Goal: Register for event/course

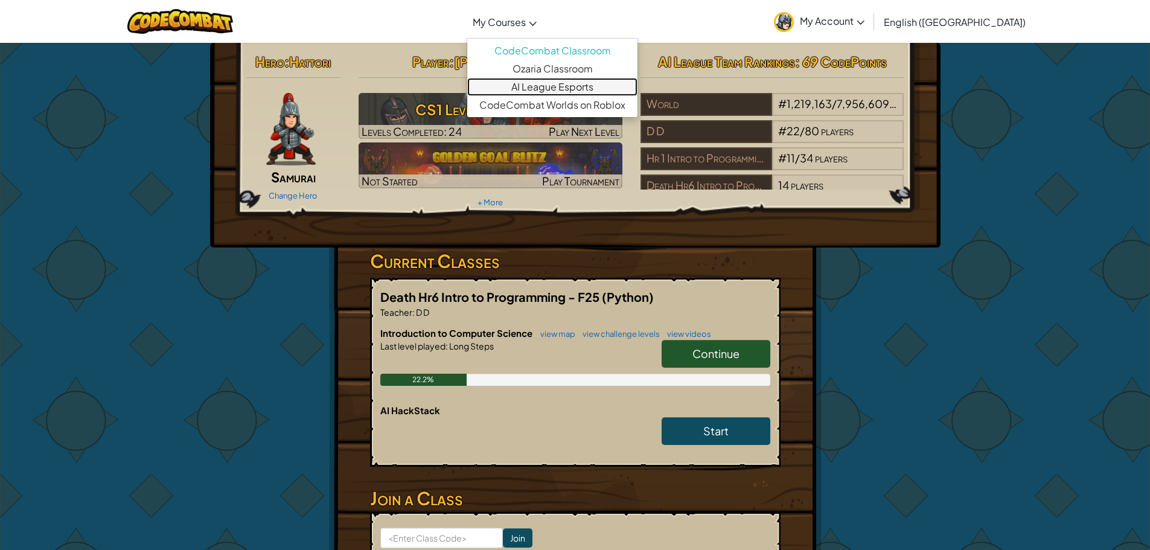
click at [567, 89] on link "AI League Esports" at bounding box center [552, 87] width 170 height 18
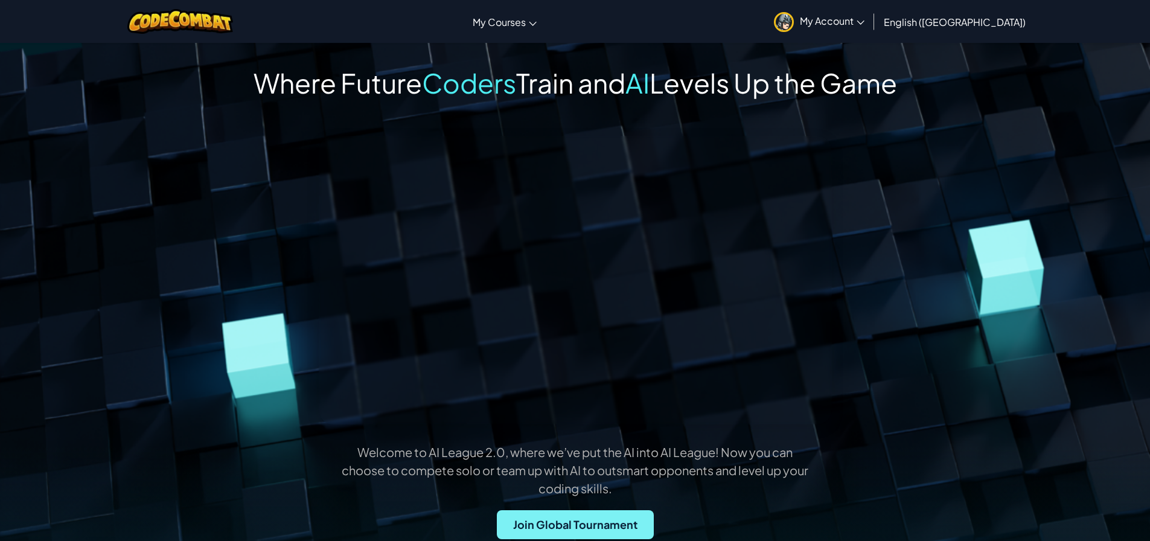
click at [543, 519] on span "Join Global Tournament" at bounding box center [575, 524] width 157 height 29
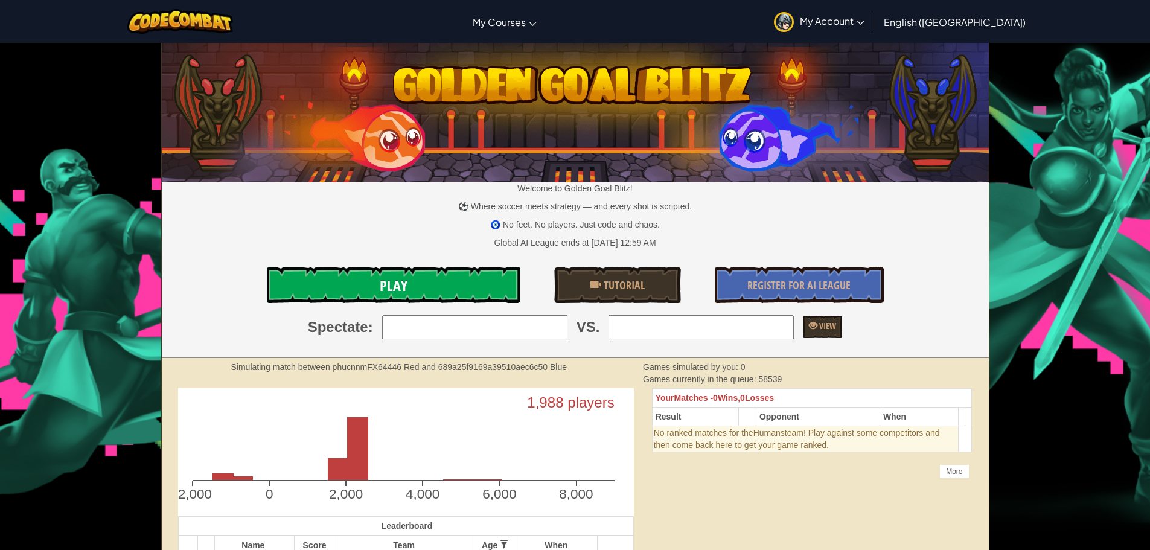
click at [365, 274] on link "Play" at bounding box center [394, 285] width 254 height 36
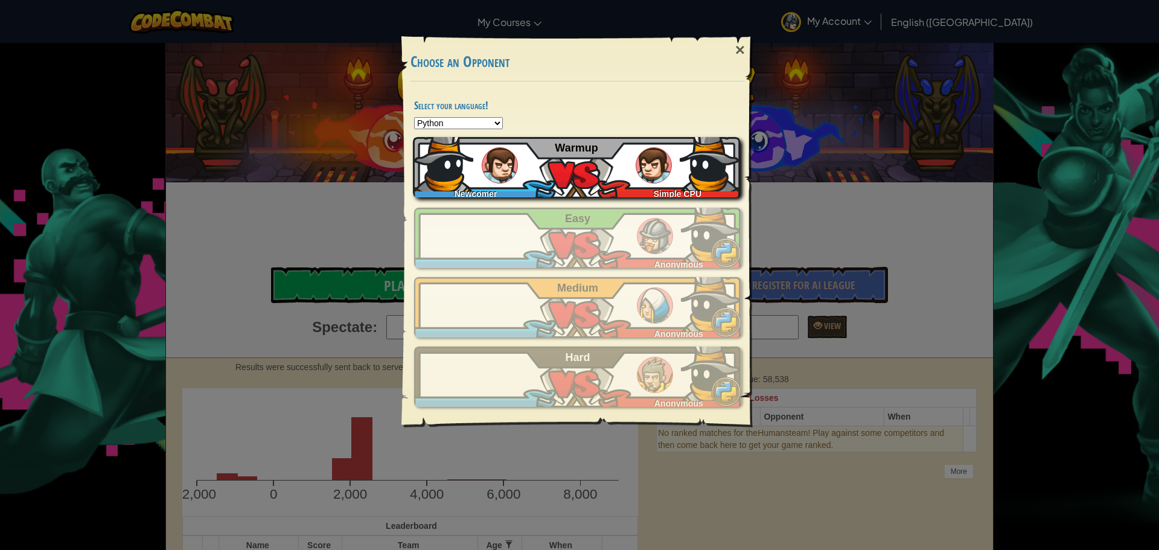
click at [580, 164] on div "Newcomer Simple CPU Warmup" at bounding box center [576, 167] width 327 height 60
